Goal: Information Seeking & Learning: Learn about a topic

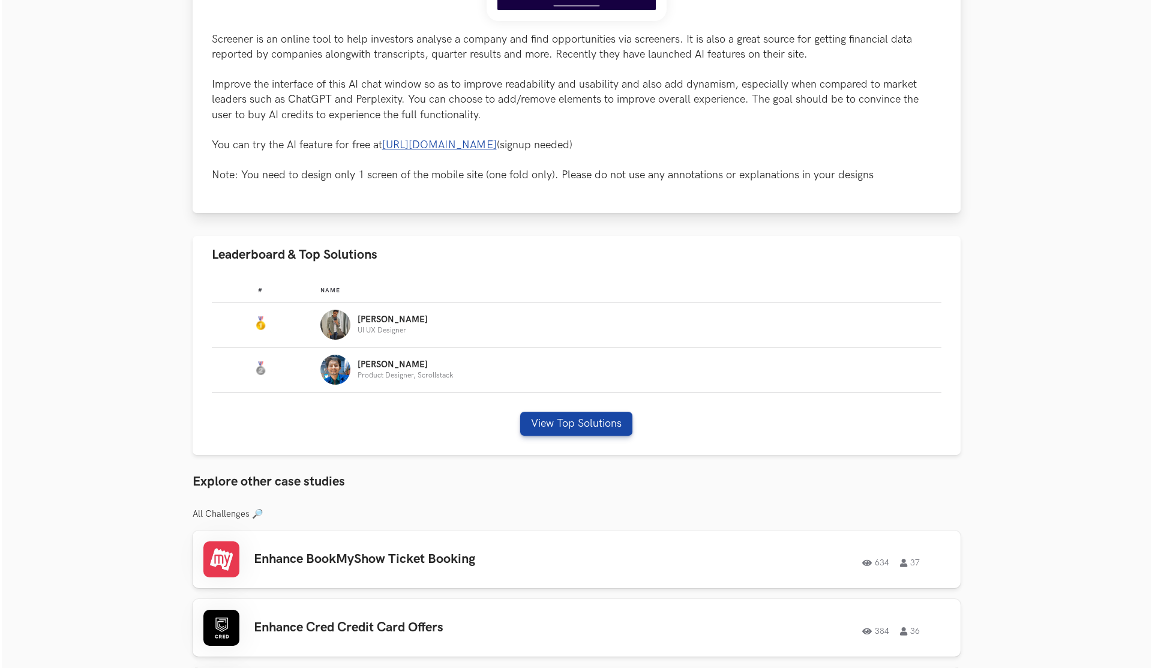
scroll to position [533, 0]
click at [543, 422] on button "View Top Solutions" at bounding box center [574, 424] width 112 height 24
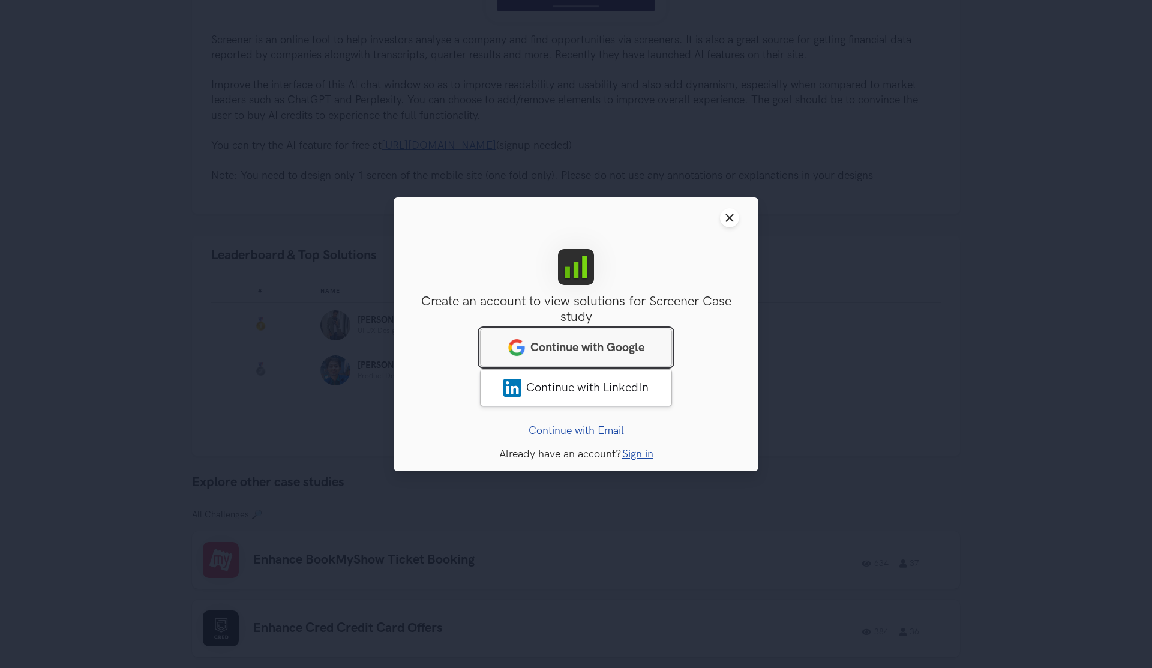
click at [602, 359] on link "Continue with Google" at bounding box center [576, 346] width 192 height 37
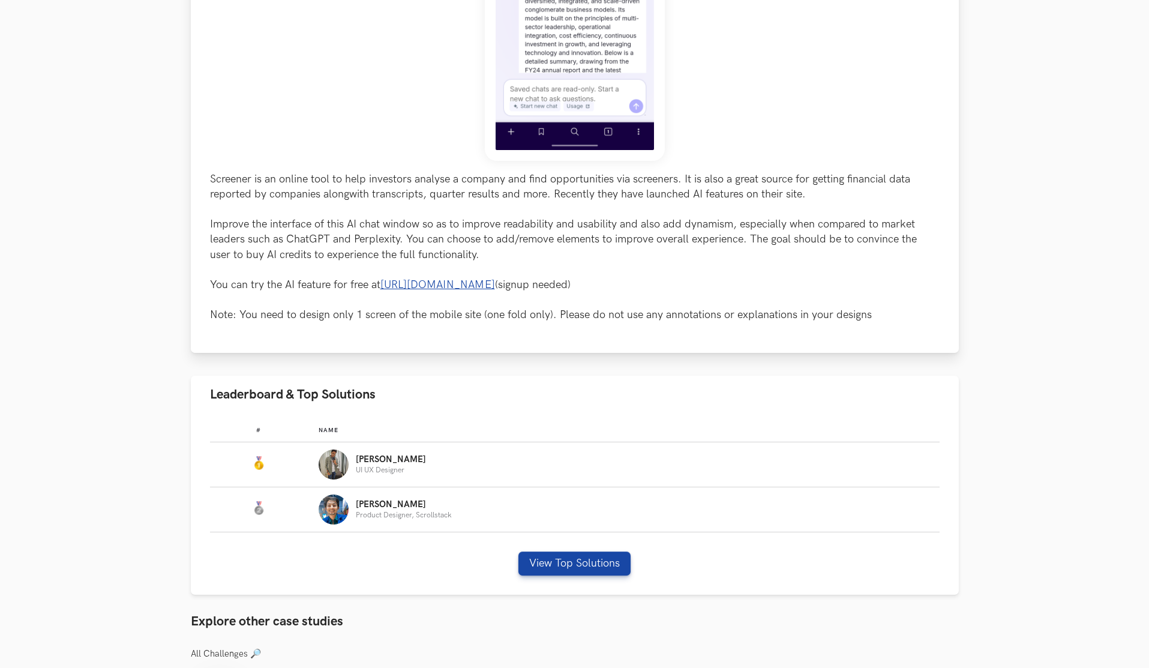
scroll to position [391, 0]
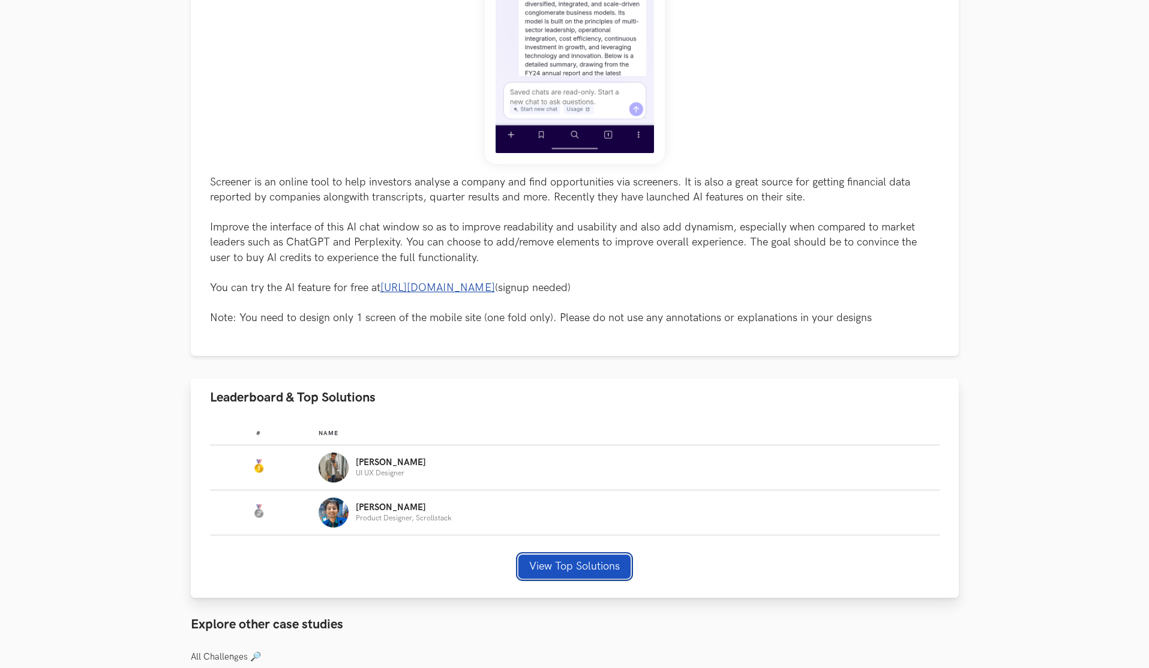
click at [583, 571] on button "View Top Solutions" at bounding box center [574, 566] width 112 height 24
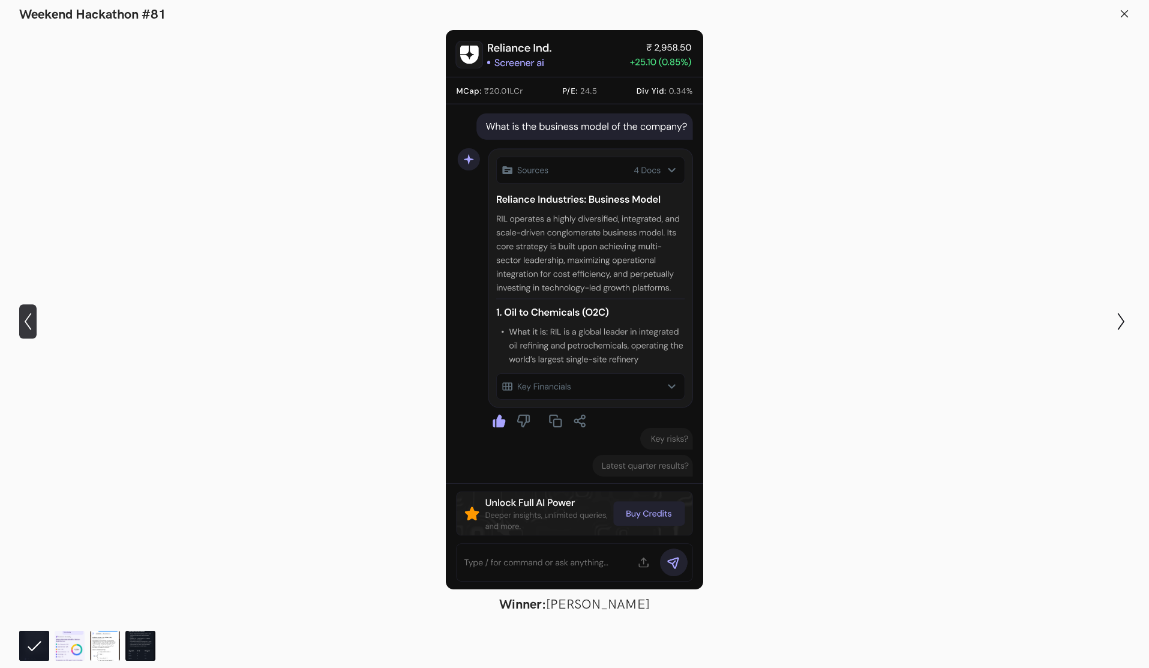
click at [28, 320] on icon "Show previous slide" at bounding box center [27, 321] width 17 height 17
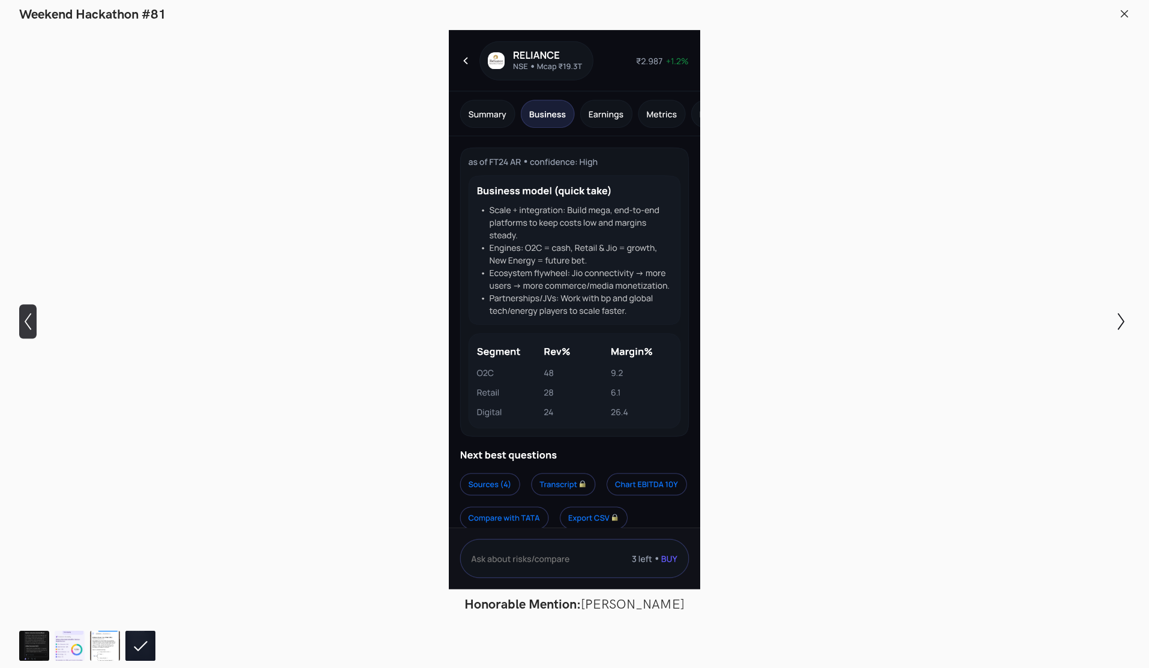
click at [28, 320] on icon "Show previous slide" at bounding box center [27, 321] width 17 height 17
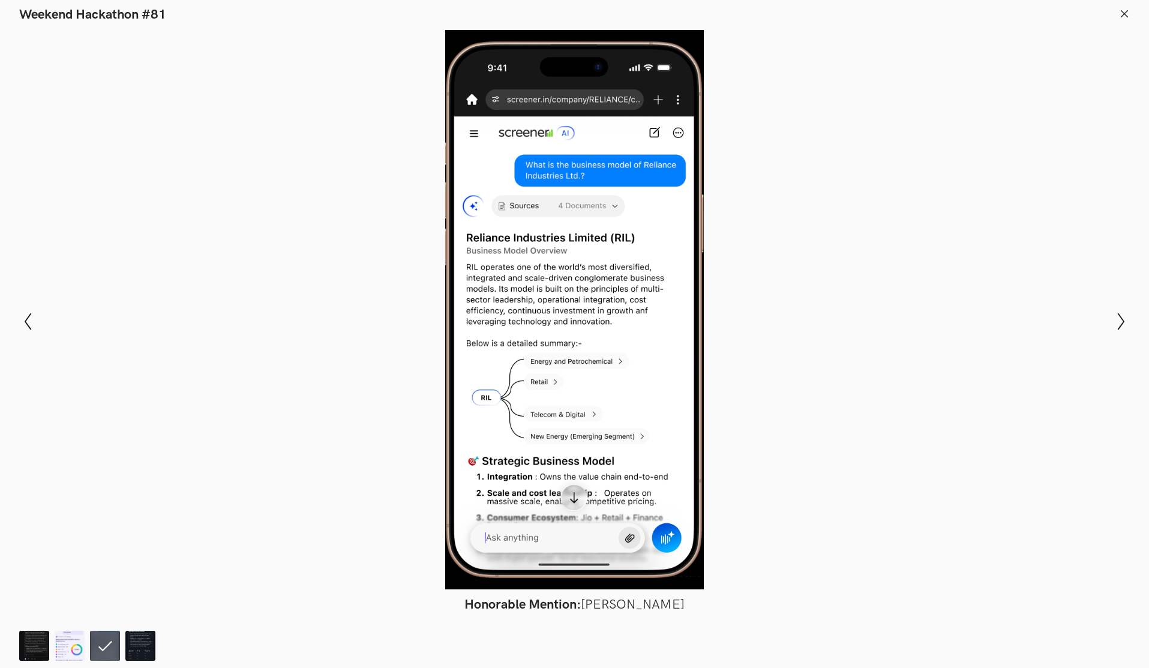
click at [1116, 14] on header "Weekend Hackathon #81" at bounding box center [574, 11] width 1149 height 23
click at [1122, 14] on icon at bounding box center [1124, 13] width 11 height 11
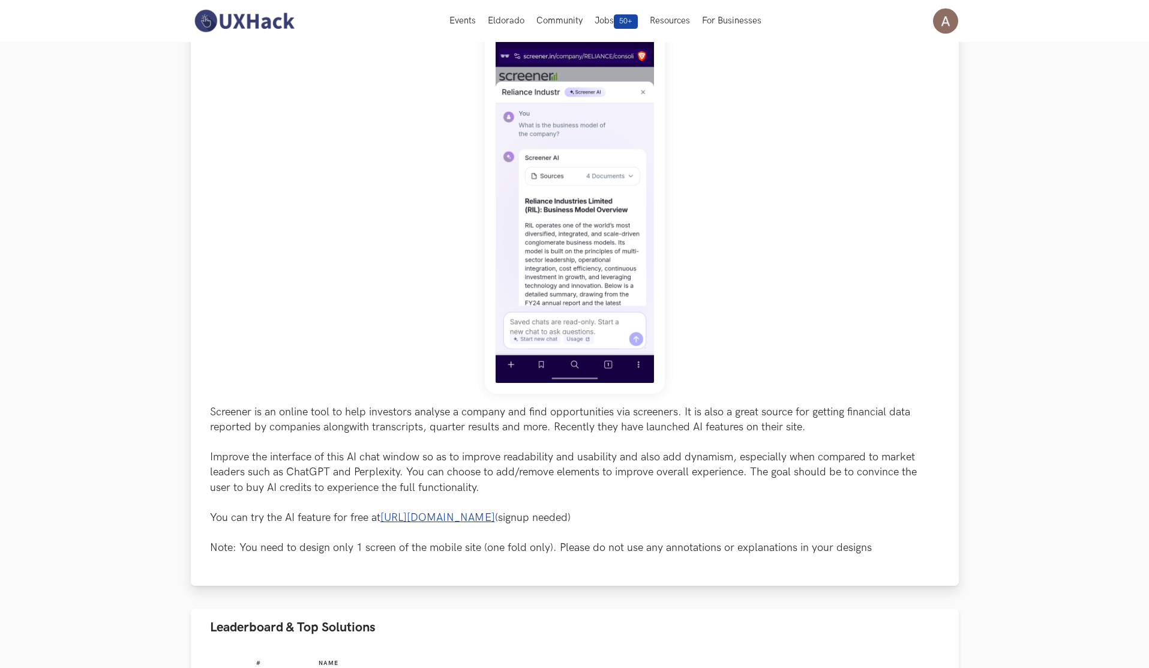
scroll to position [115, 0]
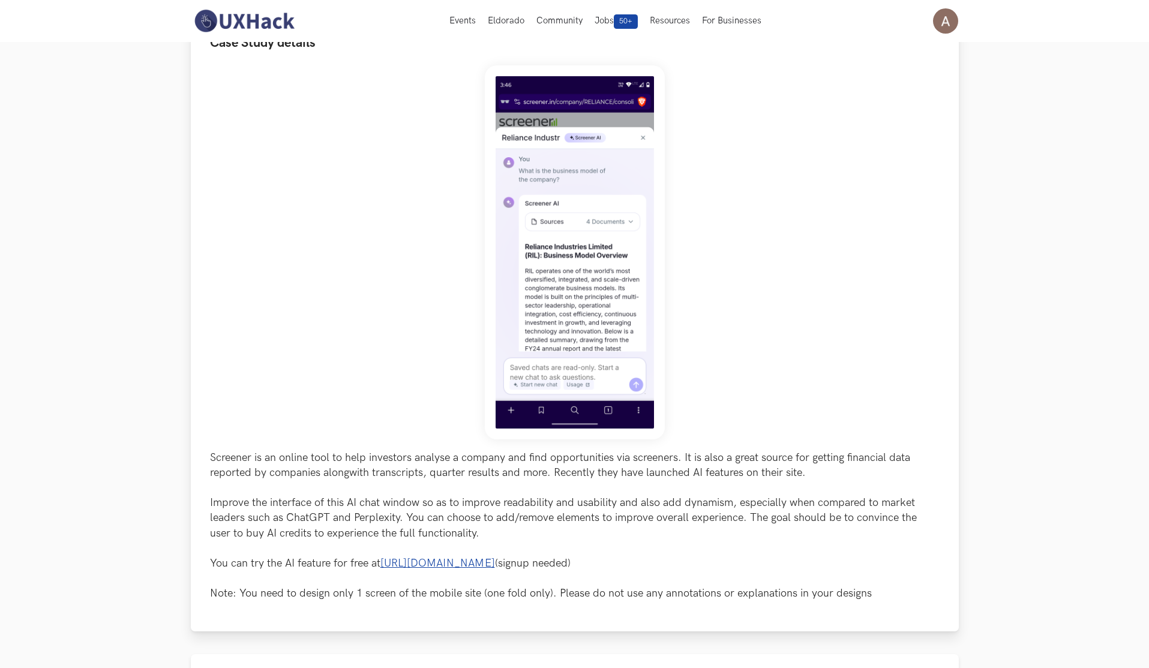
click at [600, 280] on img at bounding box center [575, 252] width 180 height 374
click at [587, 281] on img at bounding box center [575, 252] width 180 height 374
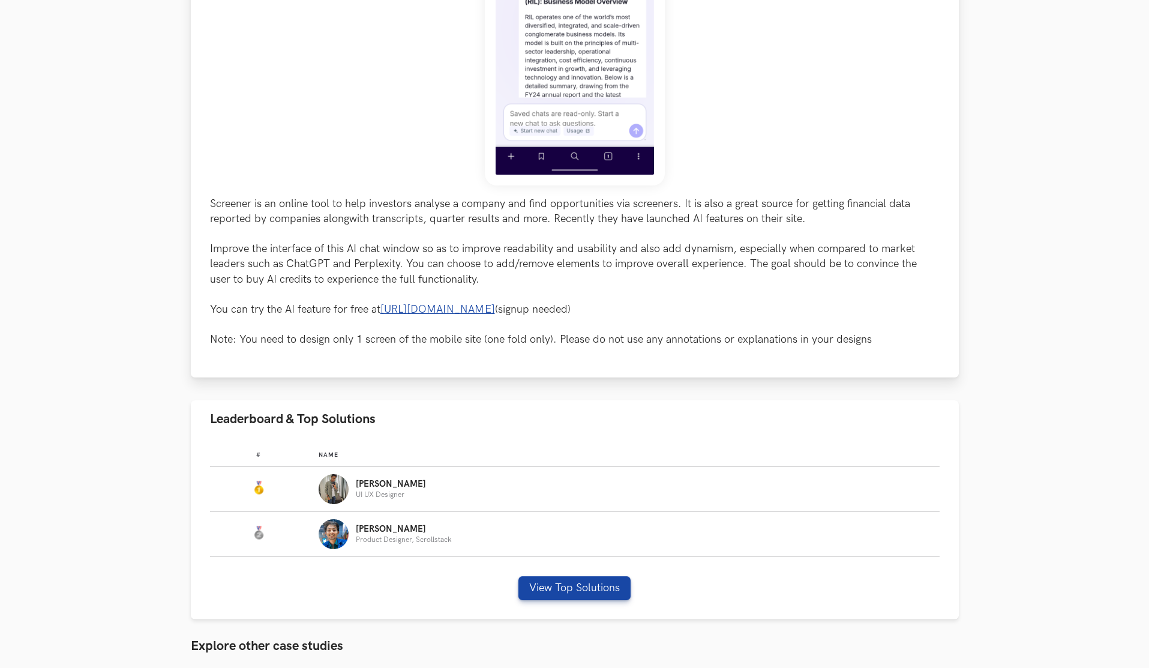
scroll to position [407, 0]
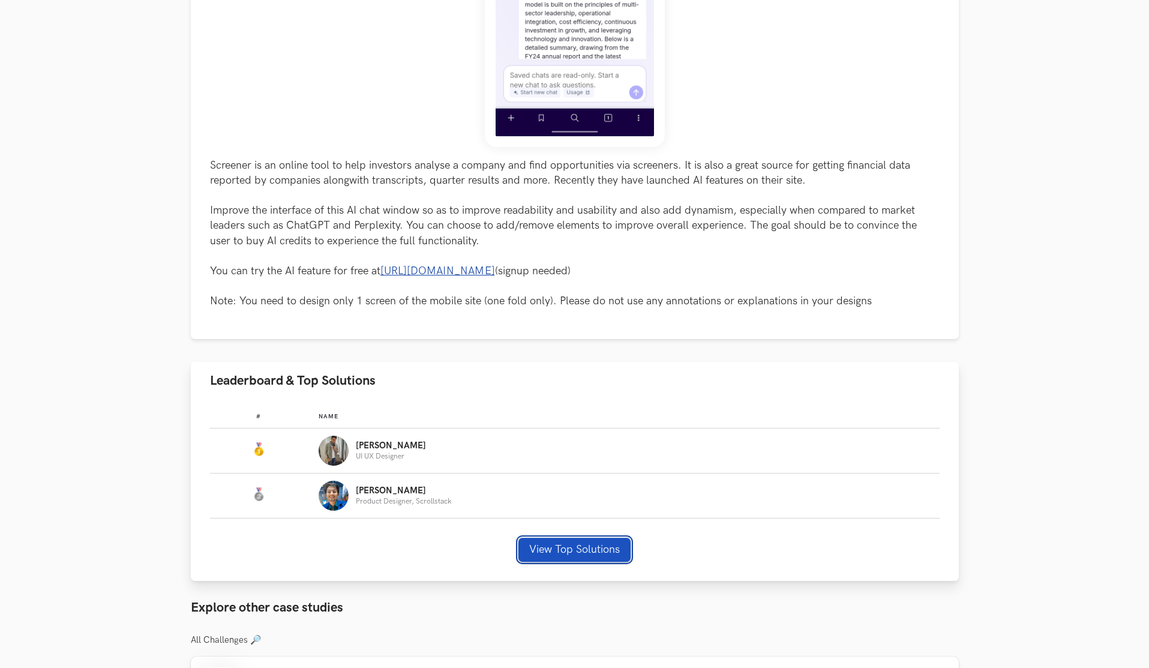
click at [569, 545] on button "View Top Solutions" at bounding box center [574, 550] width 112 height 24
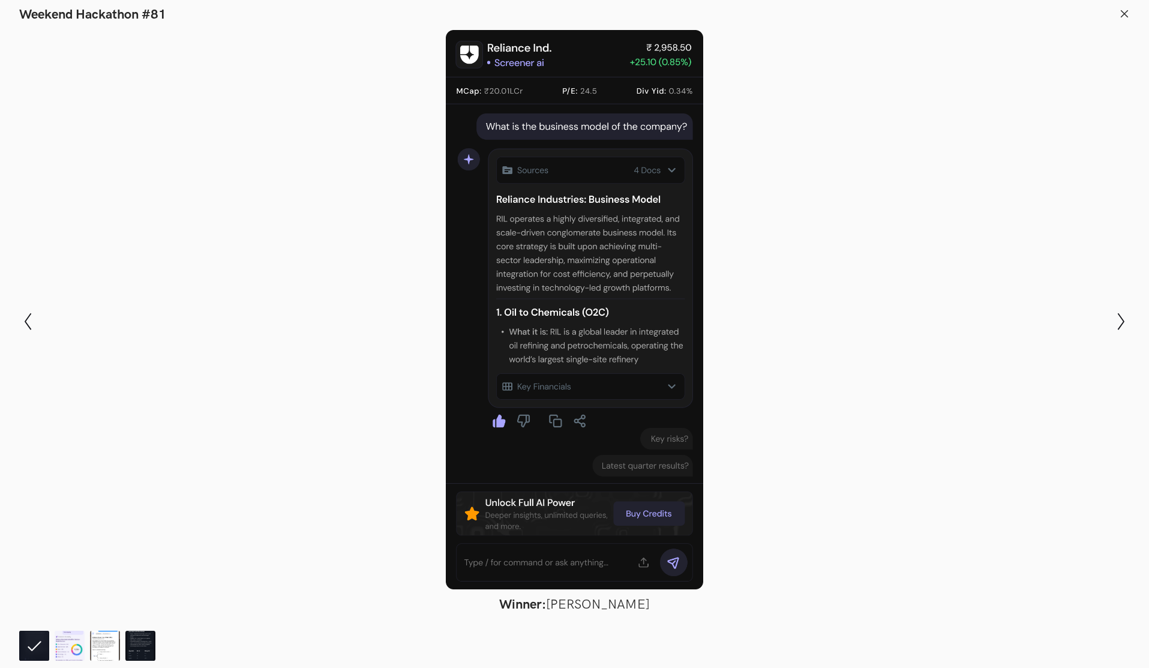
click at [1125, 16] on icon at bounding box center [1124, 13] width 11 height 11
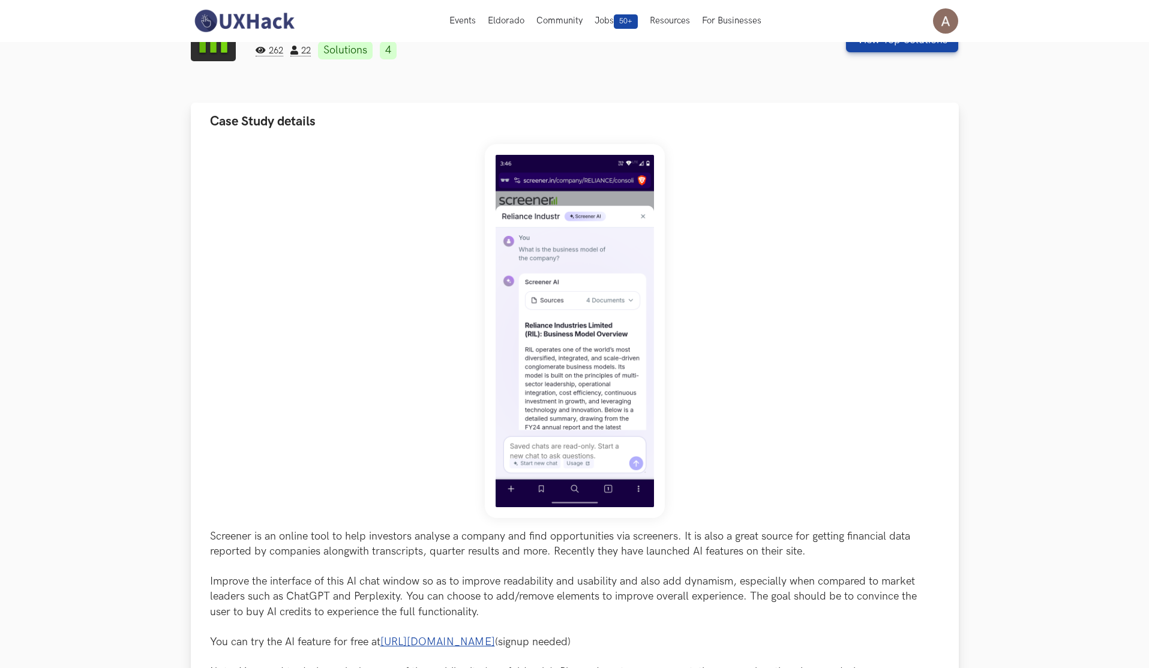
scroll to position [0, 0]
